Goal: Task Accomplishment & Management: Manage account settings

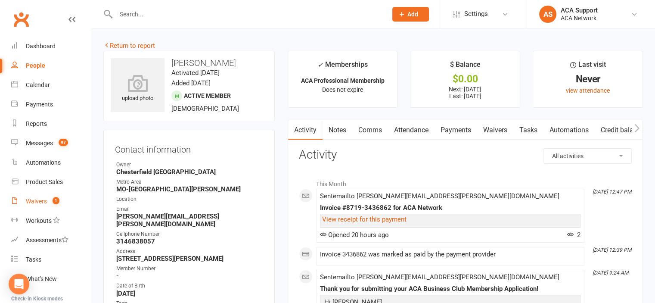
click at [41, 198] on div "Waivers" at bounding box center [36, 201] width 21 height 7
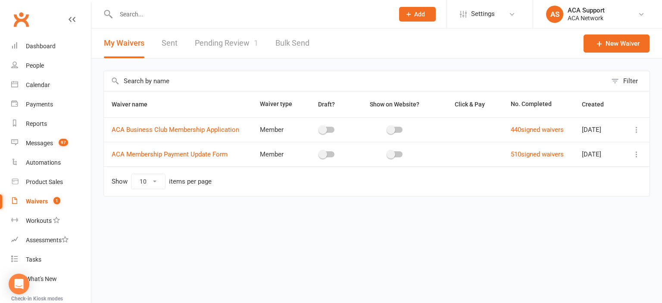
click at [221, 38] on link "Pending Review 1" at bounding box center [226, 43] width 63 height 30
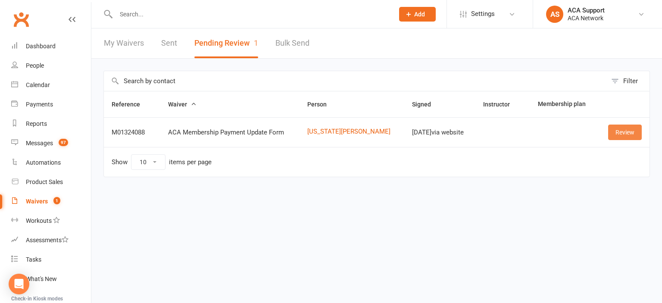
click at [623, 131] on link "Review" at bounding box center [625, 133] width 34 height 16
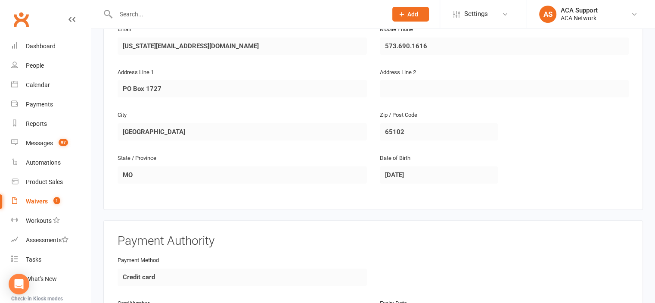
scroll to position [469, 0]
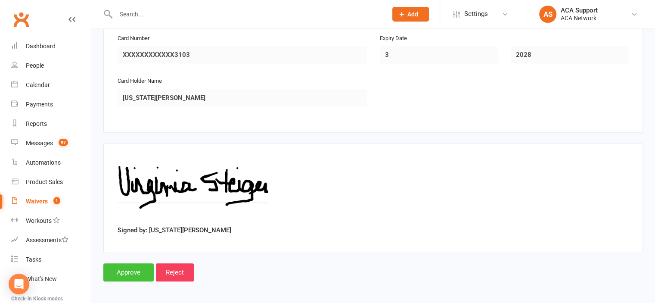
click at [134, 263] on input "Approve" at bounding box center [128, 272] width 50 height 18
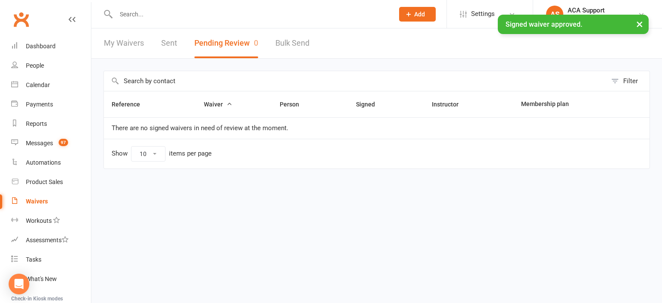
click at [37, 200] on div "Waivers" at bounding box center [37, 201] width 22 height 7
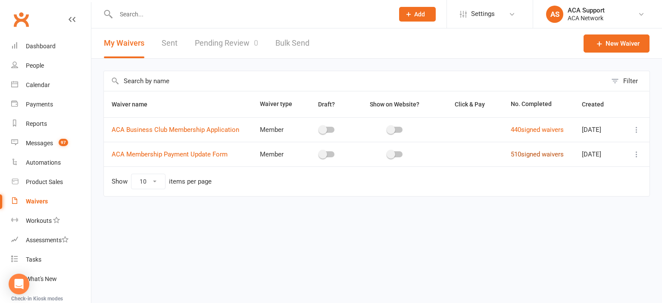
click at [513, 152] on link "510 signed waivers" at bounding box center [537, 154] width 53 height 8
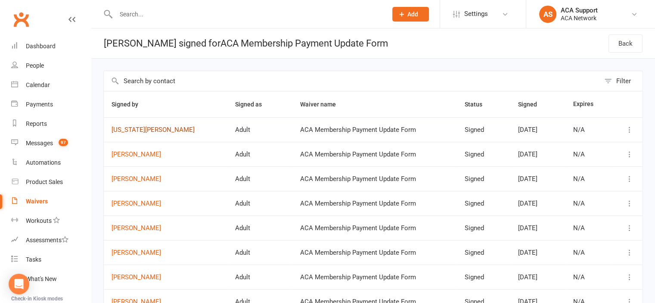
click at [129, 127] on link "[US_STATE][PERSON_NAME]" at bounding box center [166, 129] width 108 height 7
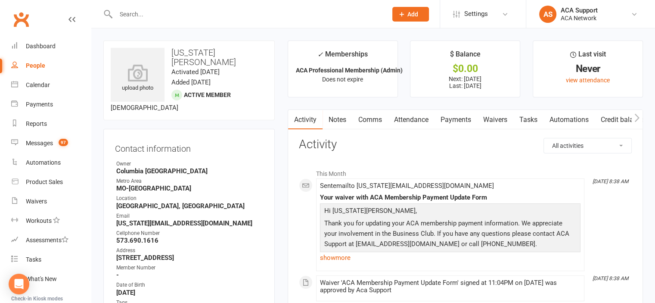
click at [460, 119] on link "Payments" at bounding box center [456, 120] width 43 height 20
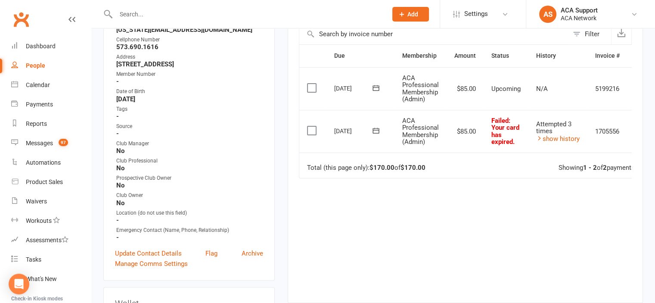
scroll to position [196, 0]
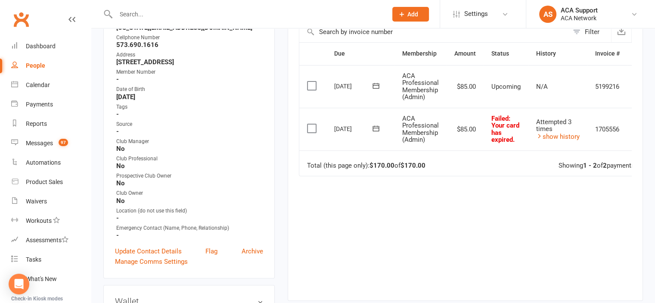
click at [373, 125] on icon at bounding box center [376, 128] width 6 height 6
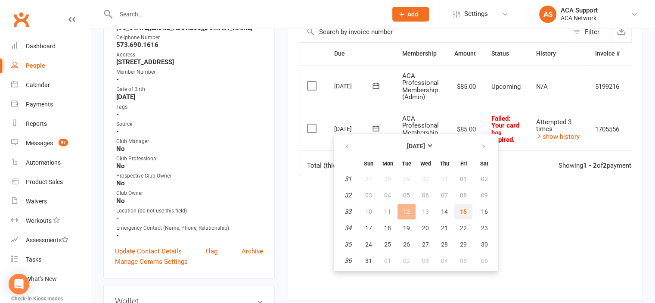
click at [464, 207] on button "15" at bounding box center [464, 212] width 18 height 16
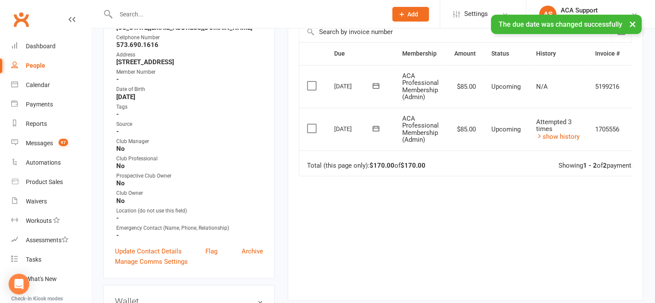
scroll to position [0, 0]
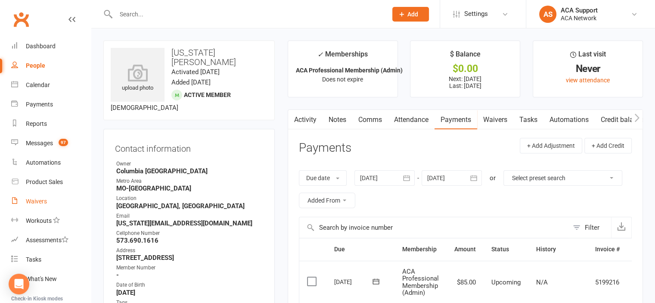
click at [33, 198] on div "Waivers" at bounding box center [36, 201] width 21 height 7
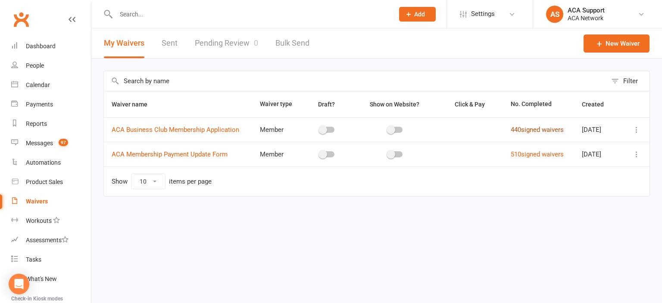
click at [522, 126] on link "440 signed waivers" at bounding box center [537, 130] width 53 height 8
